Goal: Task Accomplishment & Management: Use online tool/utility

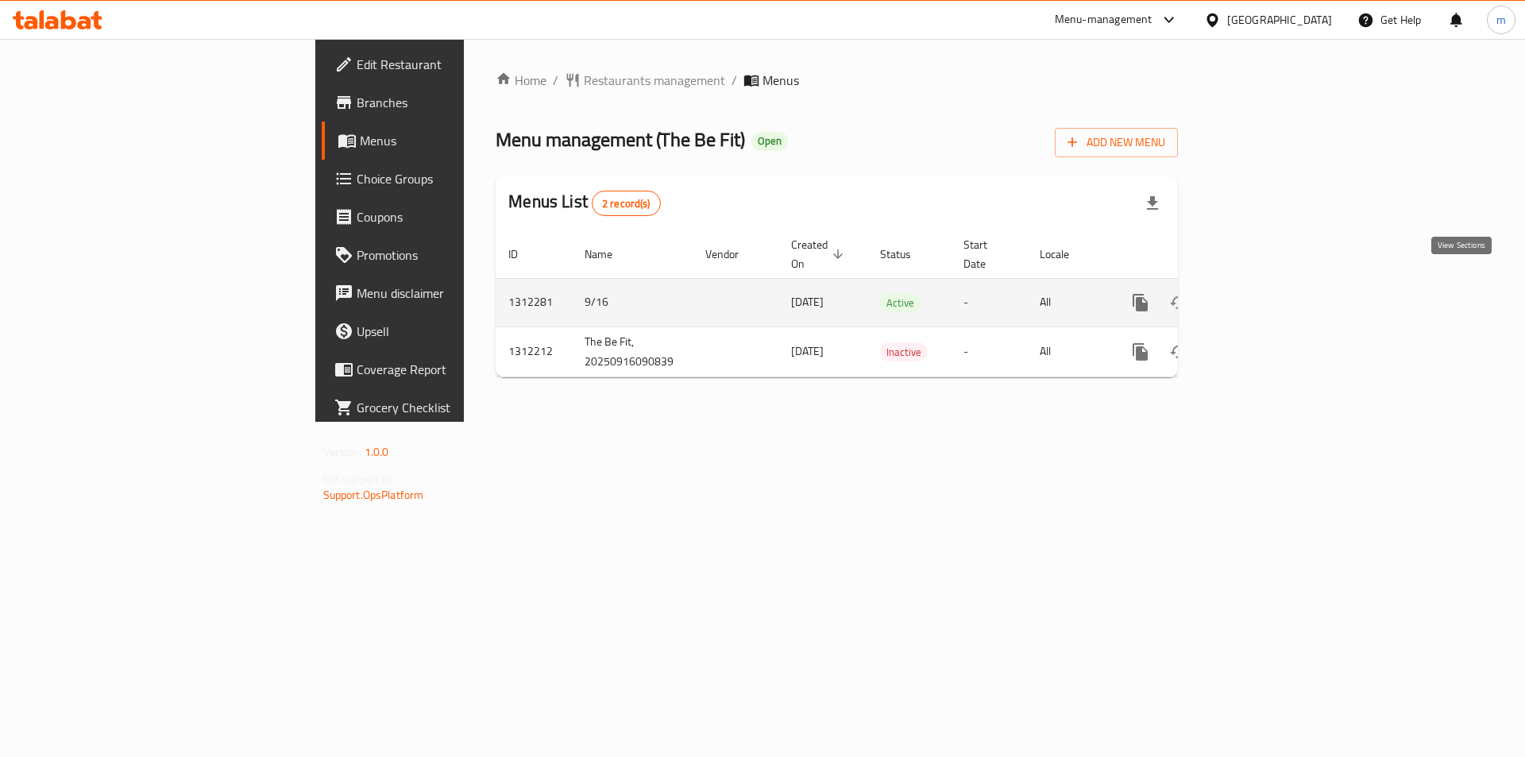
click at [1262, 296] on icon "enhanced table" at bounding box center [1255, 303] width 14 height 14
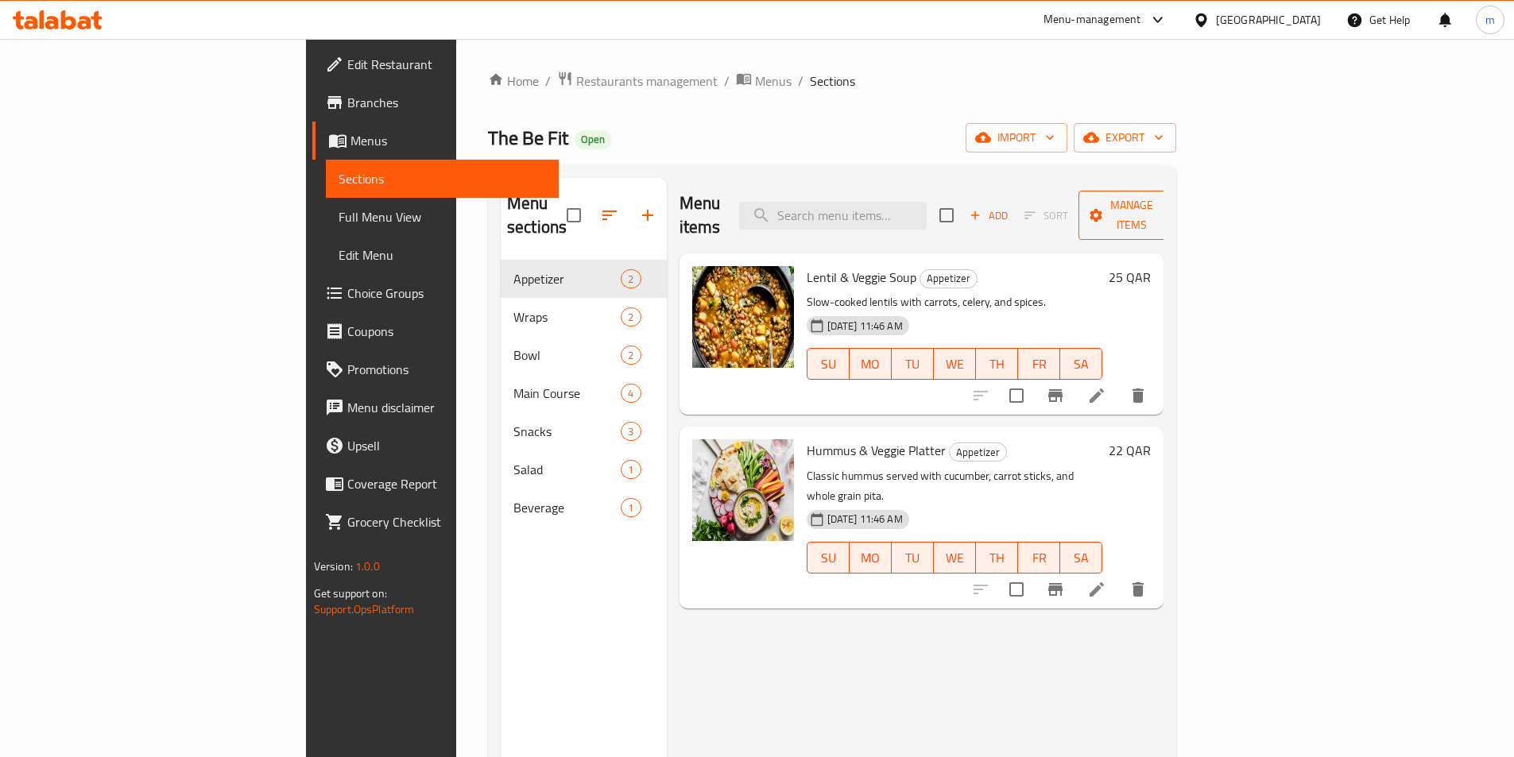
click at [1172, 202] on span "Manage items" at bounding box center [1131, 215] width 81 height 40
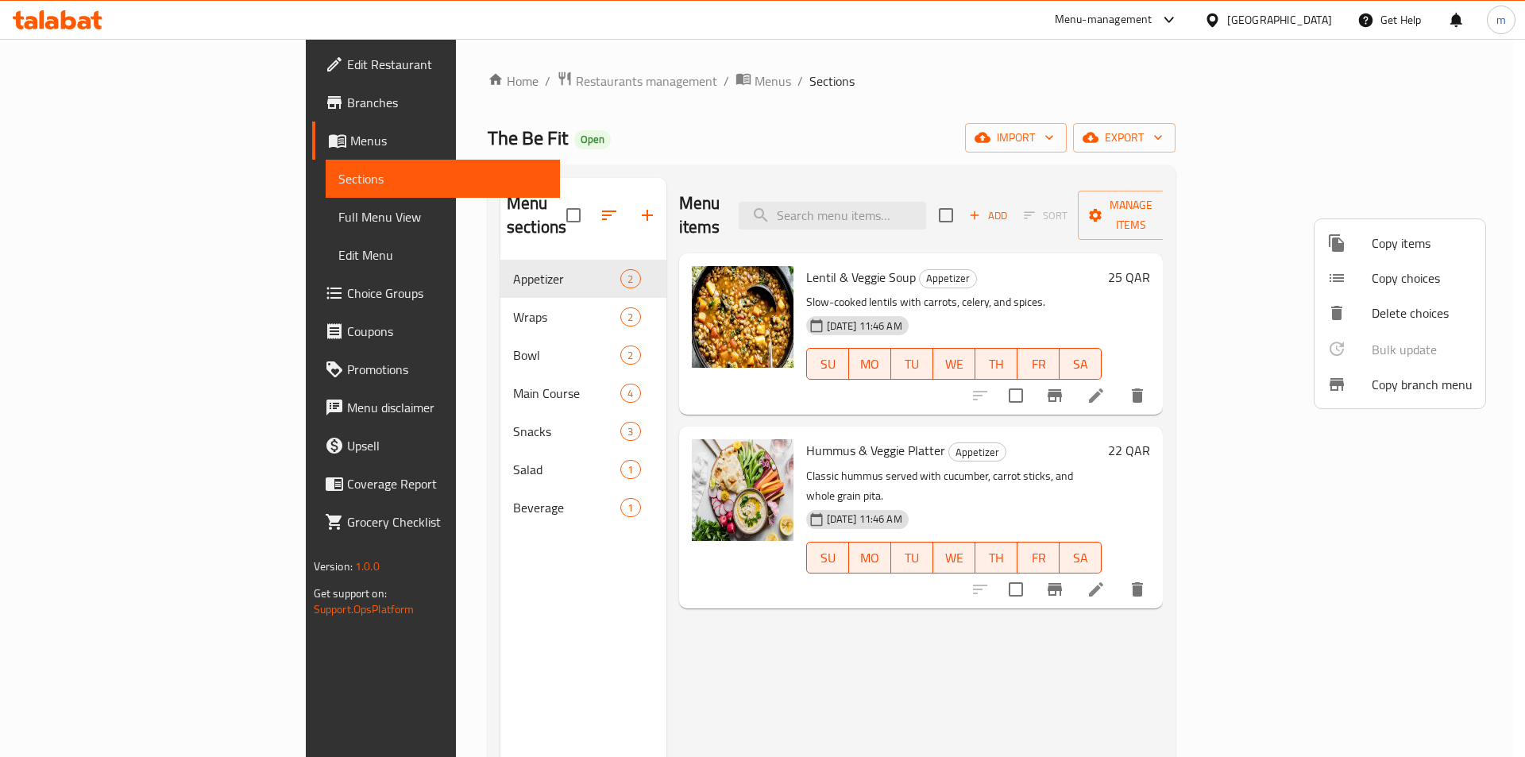
click at [1444, 384] on span "Copy branch menu" at bounding box center [1422, 384] width 101 height 19
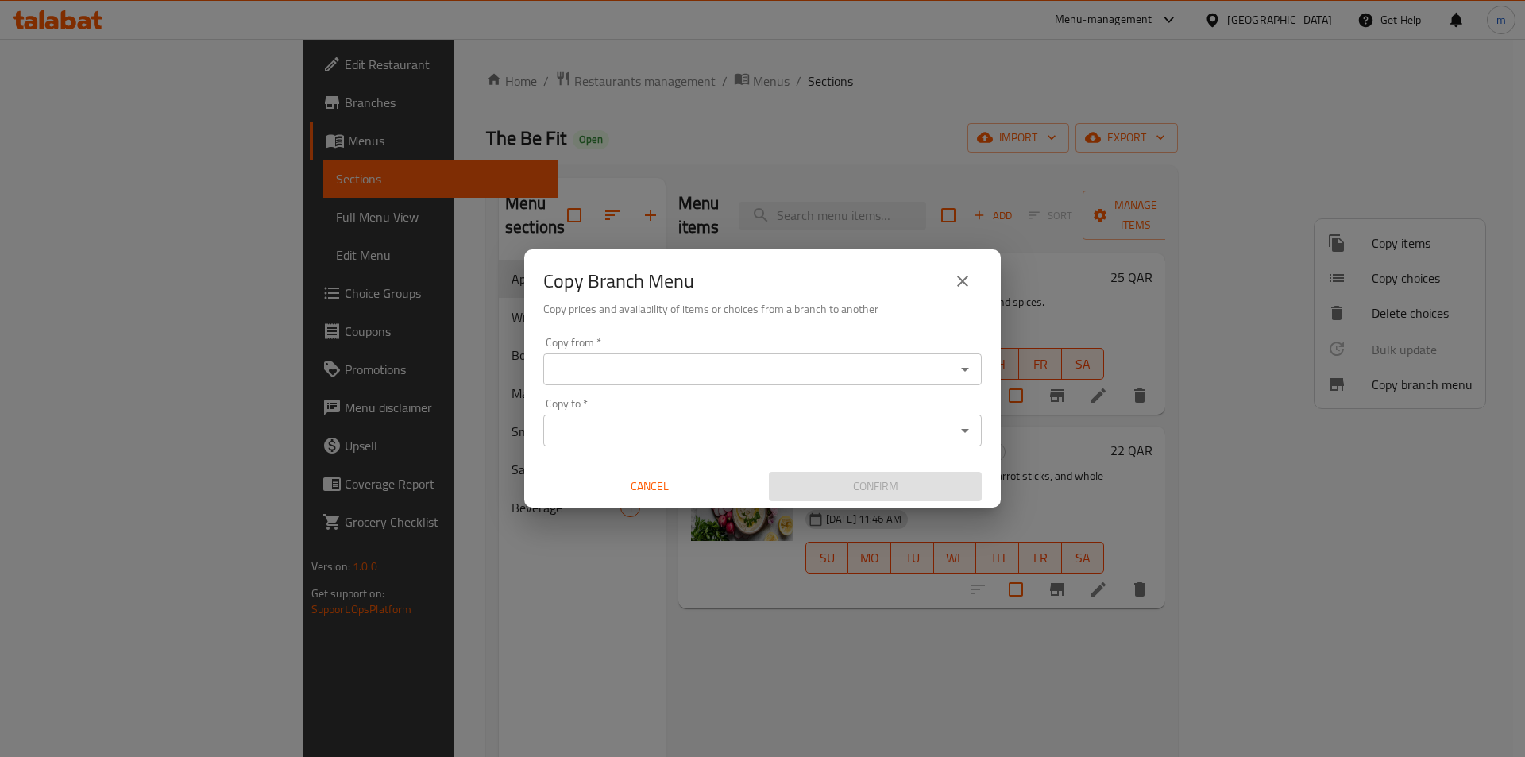
click at [968, 285] on icon "close" at bounding box center [962, 281] width 11 height 11
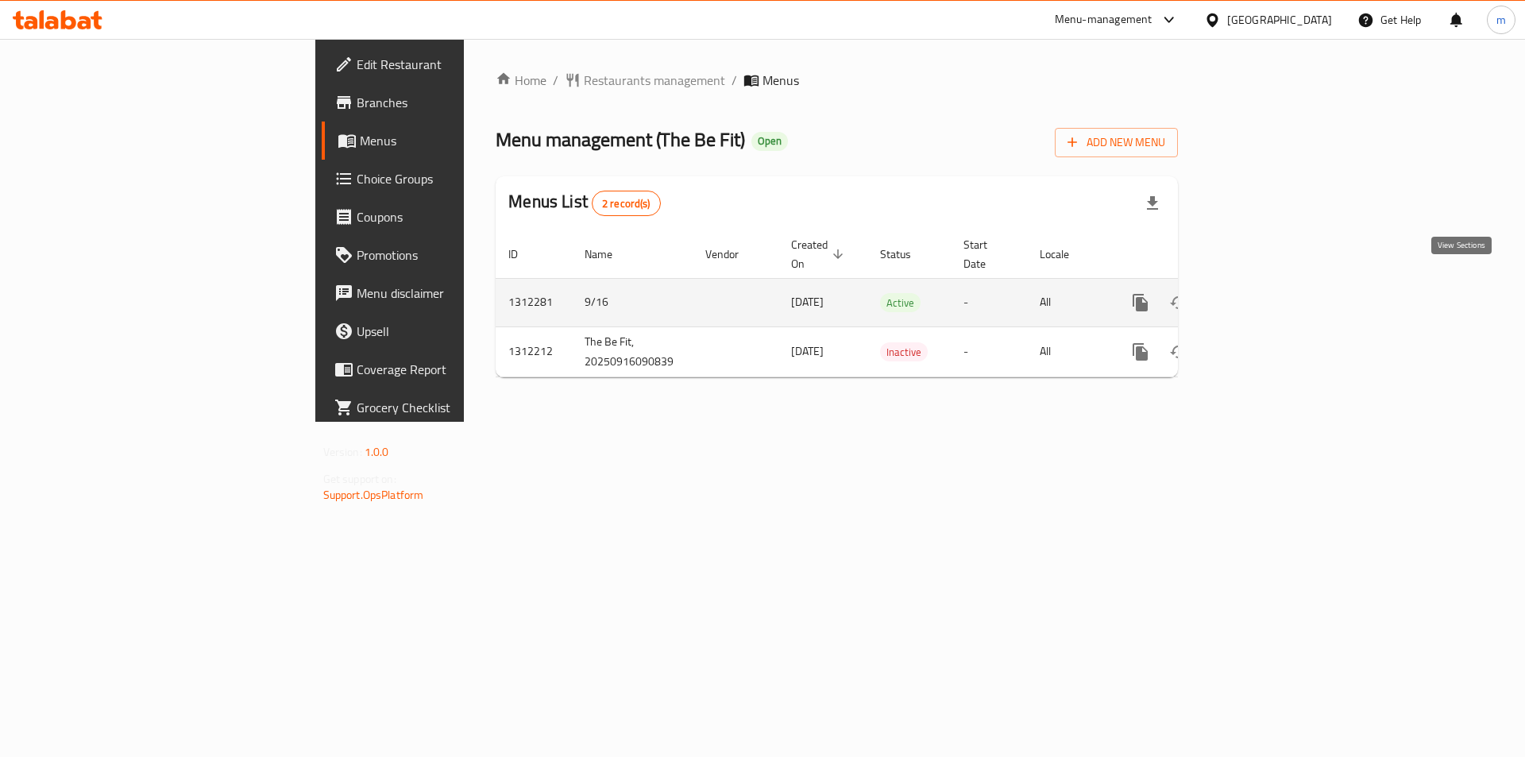
click at [1265, 293] on icon "enhanced table" at bounding box center [1255, 302] width 19 height 19
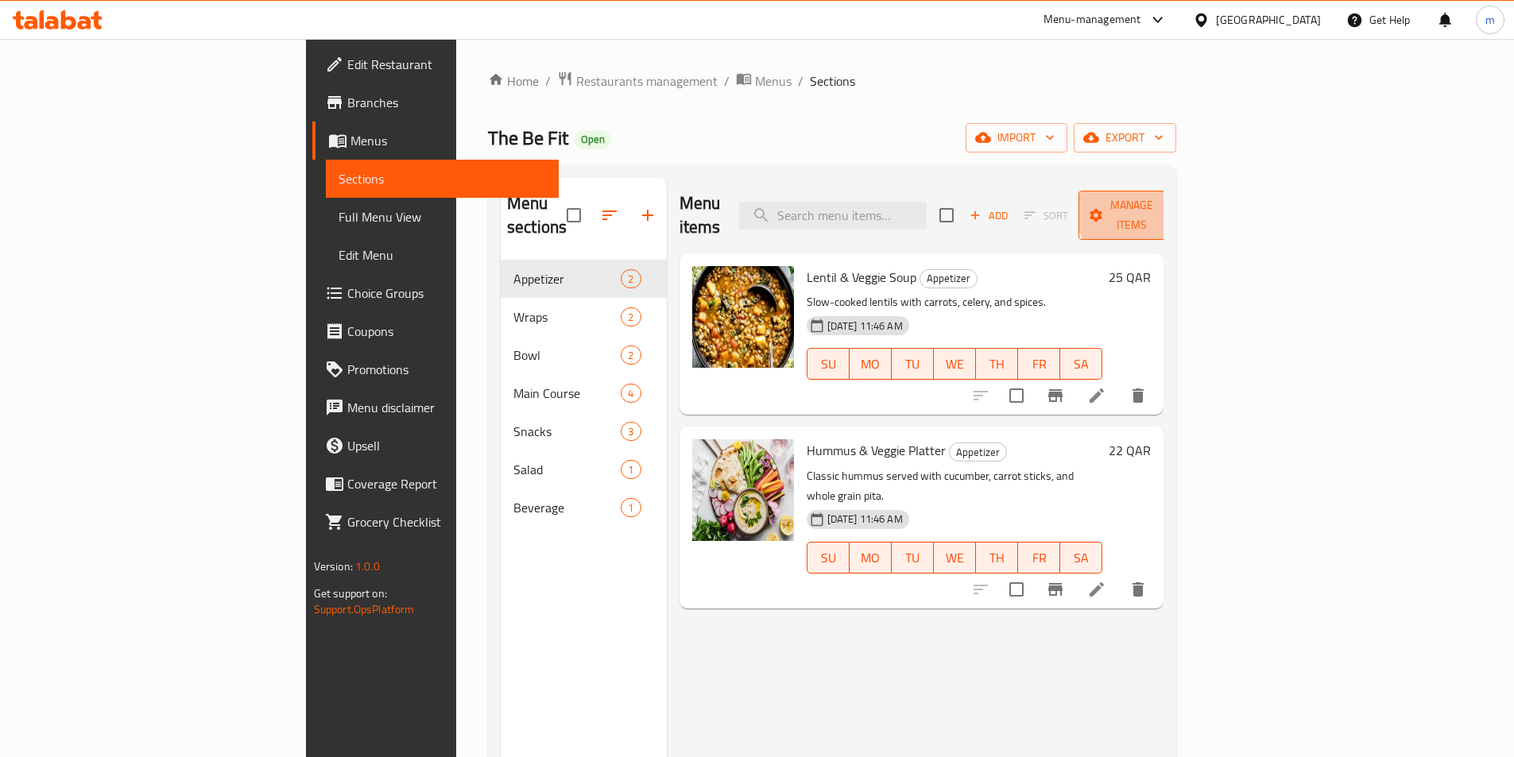
click at [1172, 207] on span "Manage items" at bounding box center [1131, 215] width 81 height 40
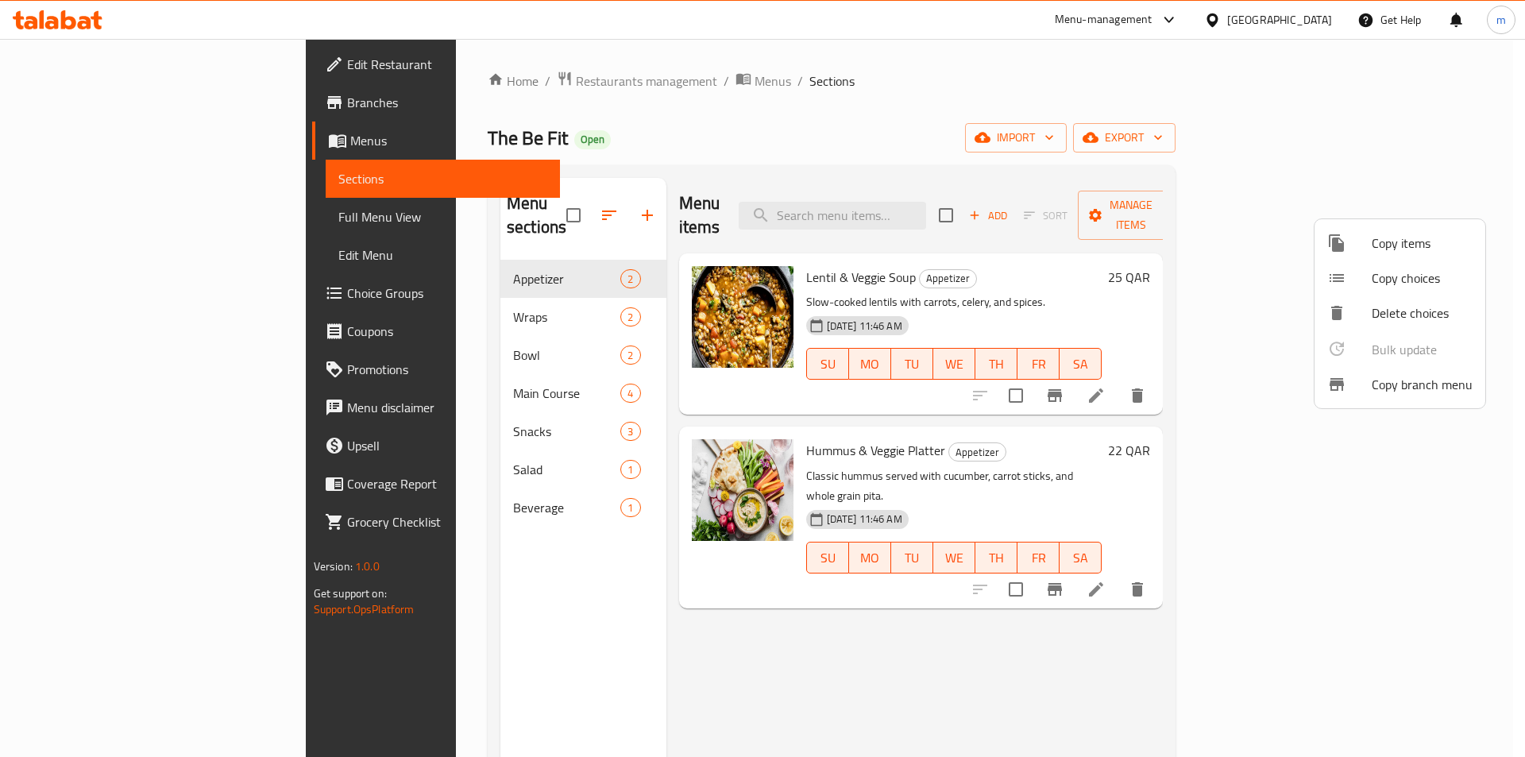
click at [1380, 389] on span "Copy branch menu" at bounding box center [1422, 384] width 101 height 19
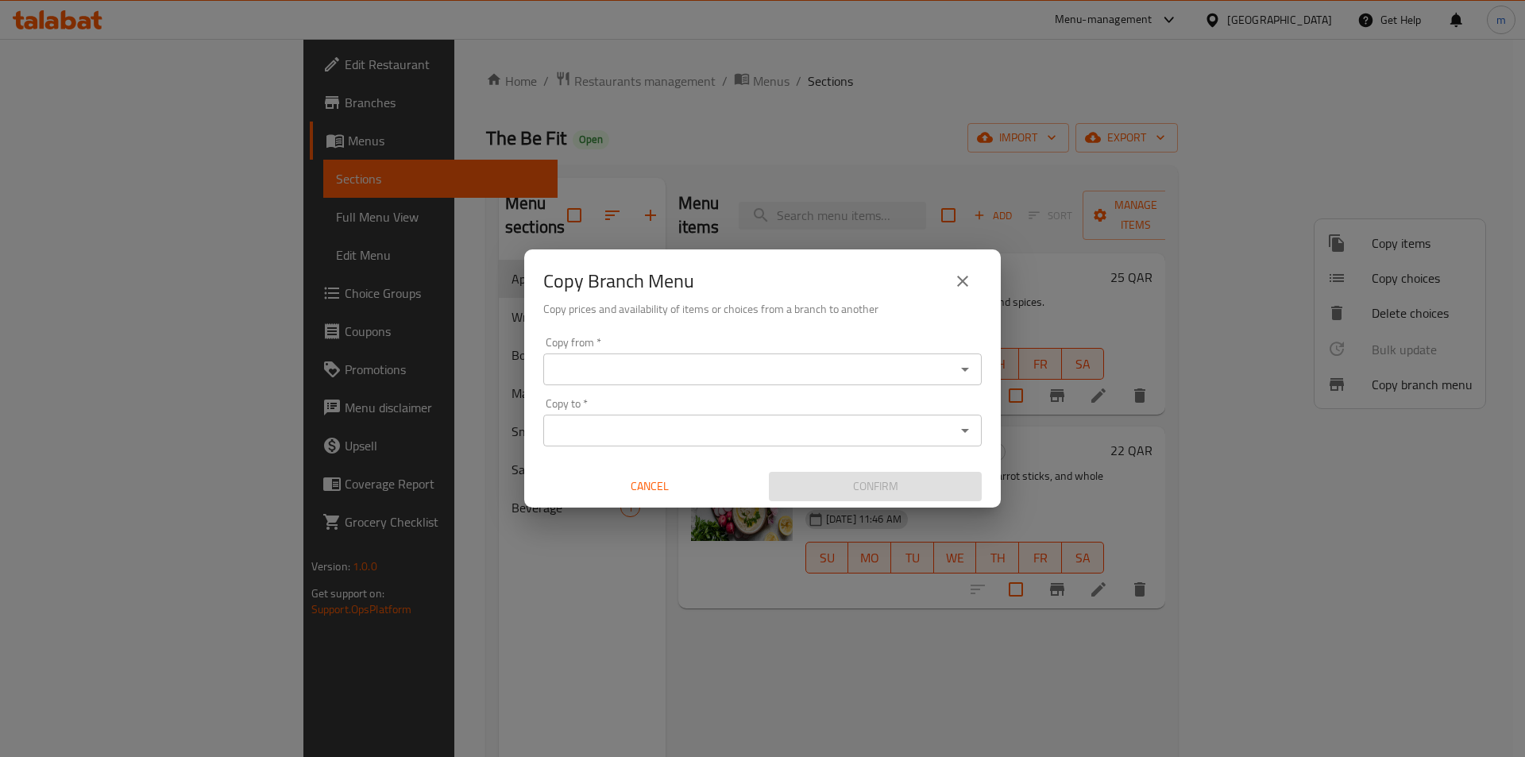
click at [769, 371] on input "Copy from   *" at bounding box center [749, 369] width 403 height 22
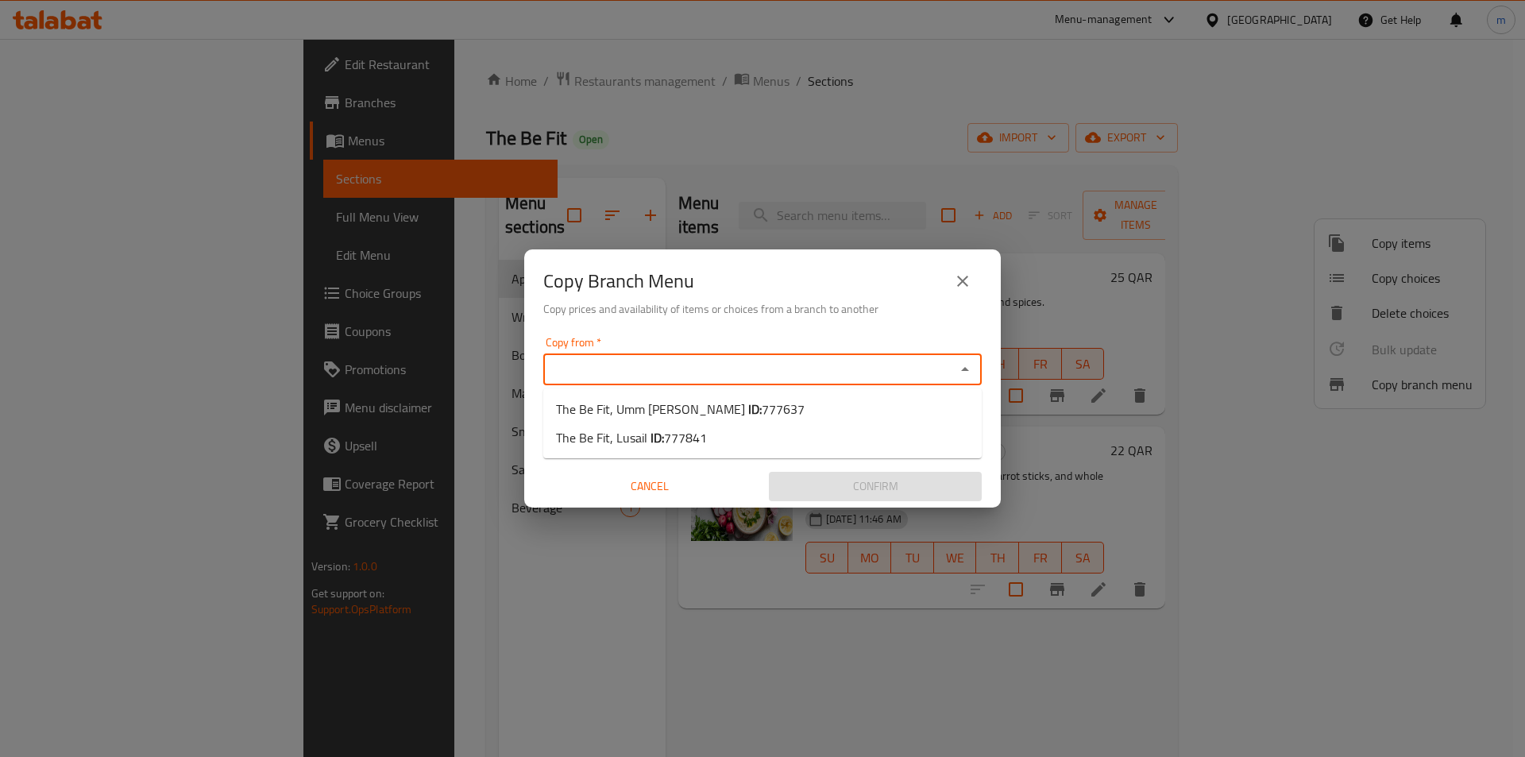
click at [836, 377] on input "Copy from   *" at bounding box center [749, 369] width 403 height 22
click at [817, 408] on li "The Be Fit, Umm Garn ID: 777637" at bounding box center [762, 409] width 439 height 29
type input "The Be Fit, Umm Garn"
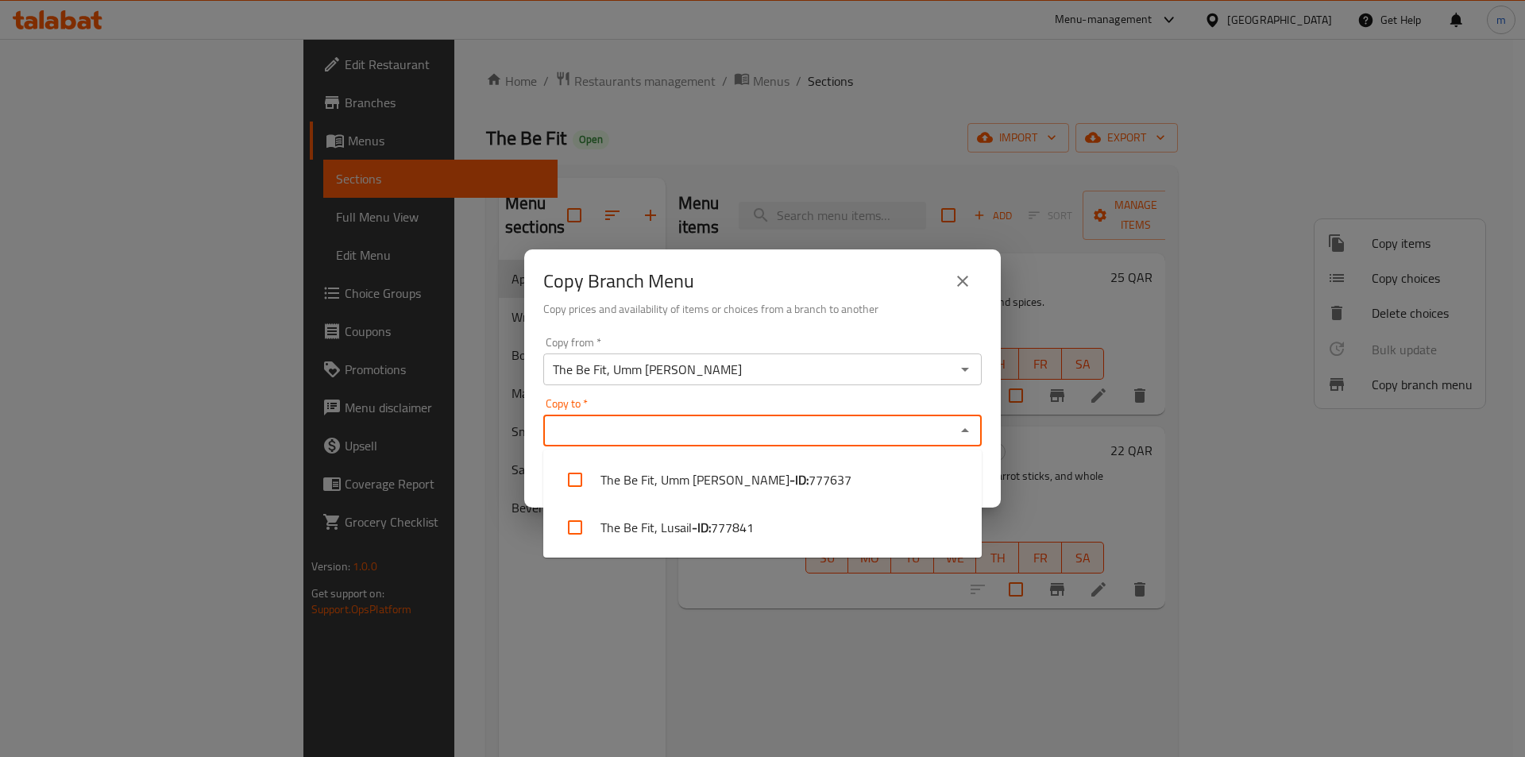
click at [718, 439] on input "Copy to   *" at bounding box center [749, 431] width 403 height 22
click at [781, 526] on li "The Be Fit, Lusail - ID: 777841" at bounding box center [762, 528] width 439 height 48
checkbox input "true"
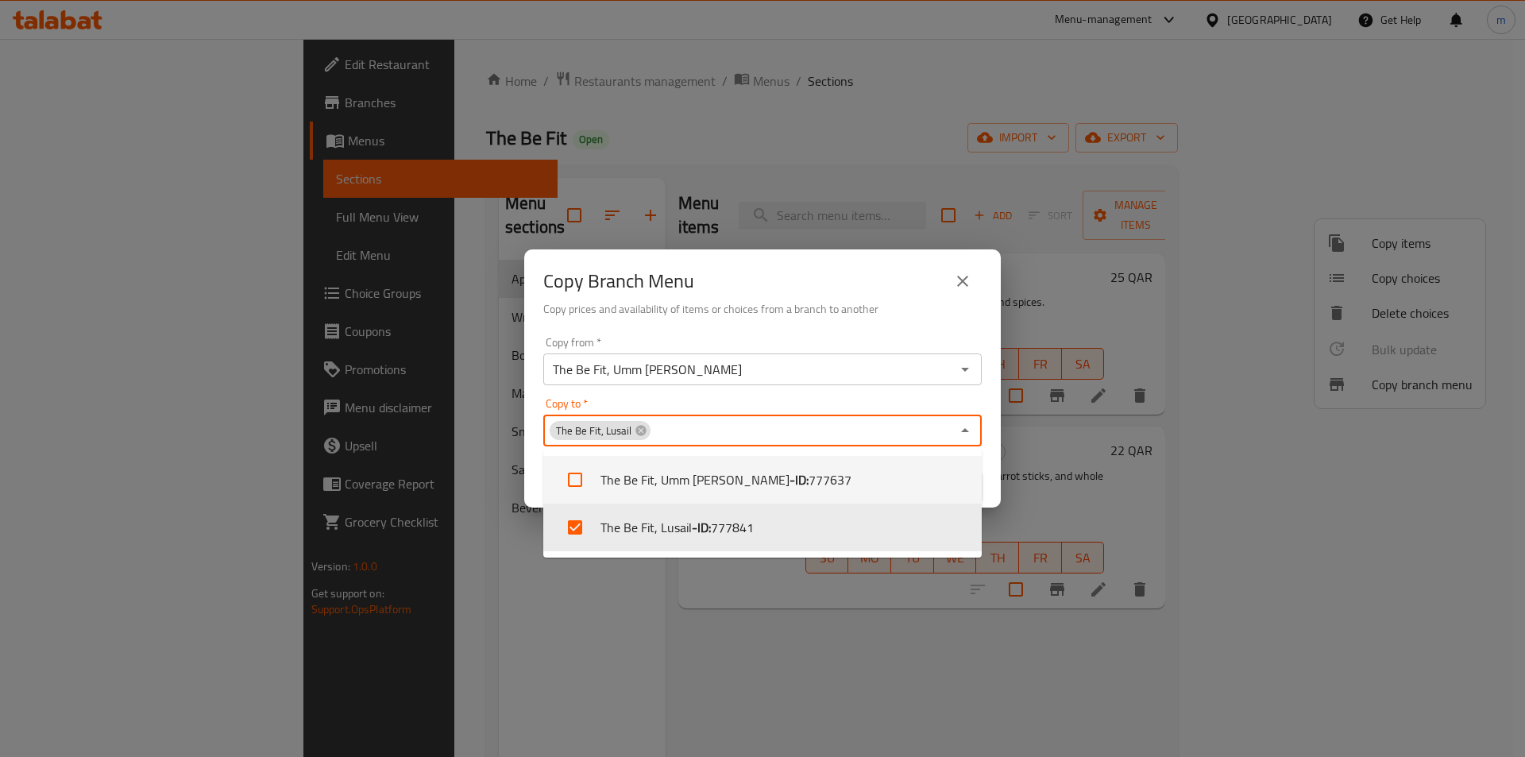
click at [970, 427] on icon "Close" at bounding box center [965, 430] width 19 height 19
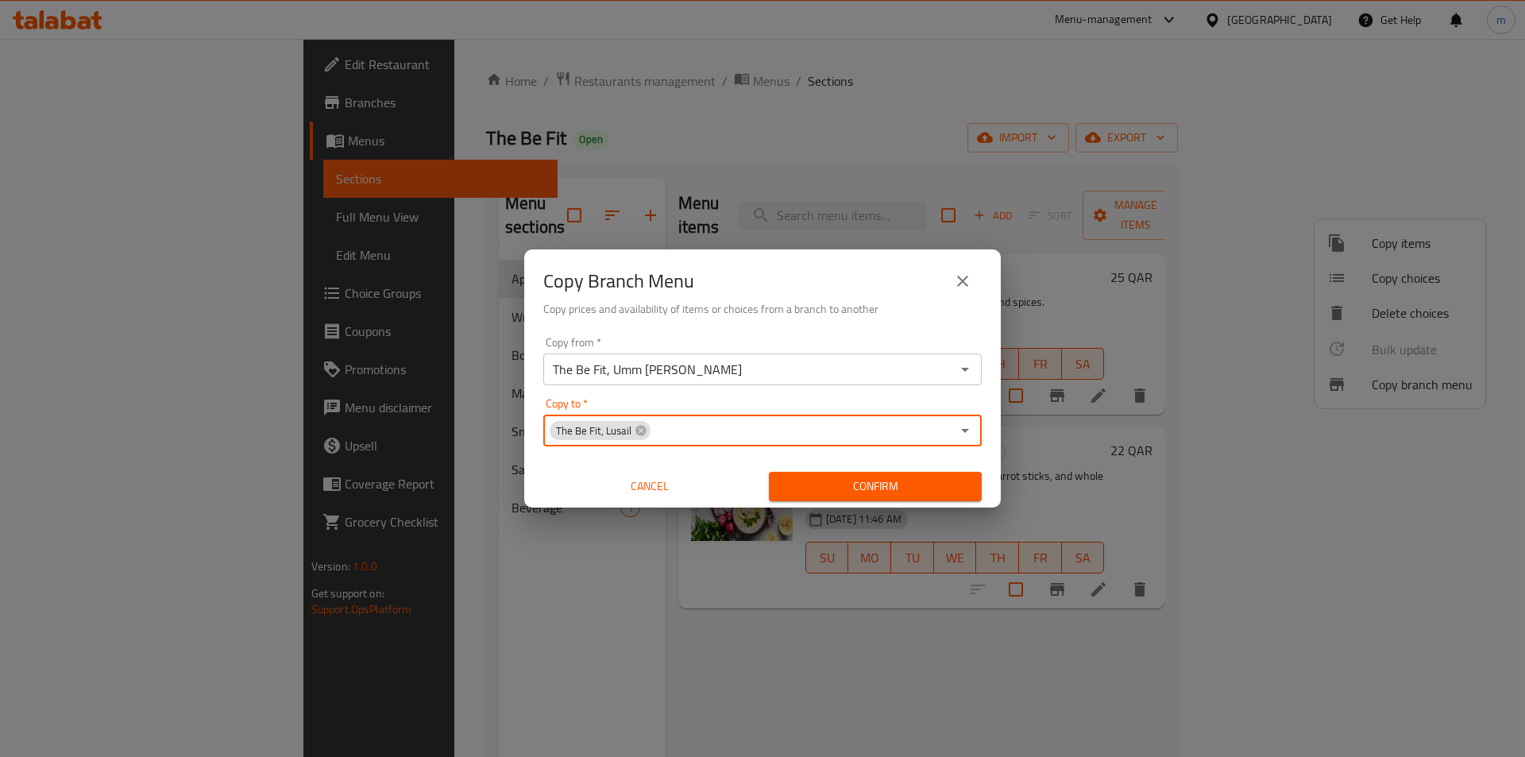
click at [918, 485] on span "Confirm" at bounding box center [876, 487] width 188 height 20
